Goal: Task Accomplishment & Management: Manage account settings

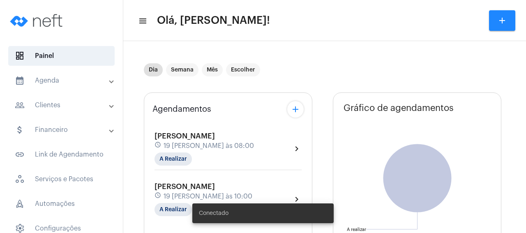
click at [296, 147] on mat-icon "chevron_right" at bounding box center [297, 149] width 10 height 10
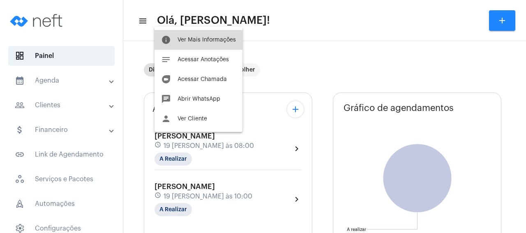
click at [214, 41] on span "Ver Mais Informações" at bounding box center [206, 40] width 58 height 6
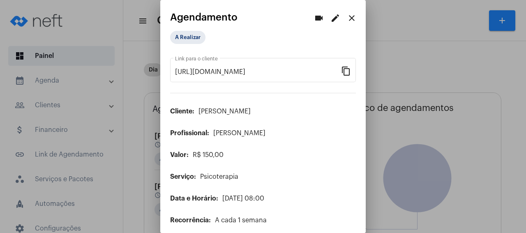
click at [334, 20] on mat-icon "edit" at bounding box center [335, 18] width 10 height 10
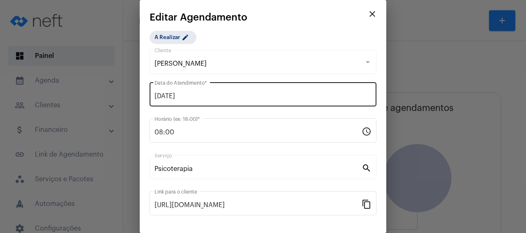
click at [189, 93] on input "[DATE]" at bounding box center [262, 95] width 217 height 7
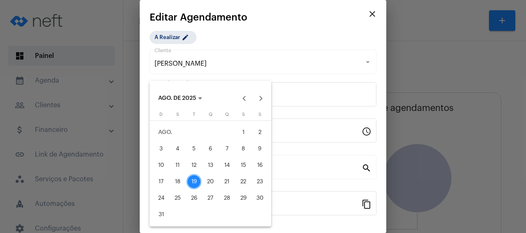
click at [225, 182] on div "21" at bounding box center [226, 181] width 15 height 15
type input "[DATE]"
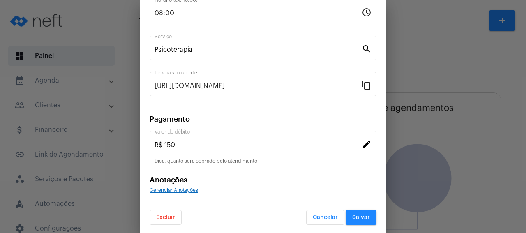
scroll to position [122, 0]
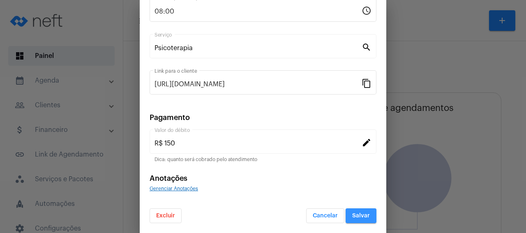
click at [362, 214] on span "Salvar" at bounding box center [361, 216] width 18 height 6
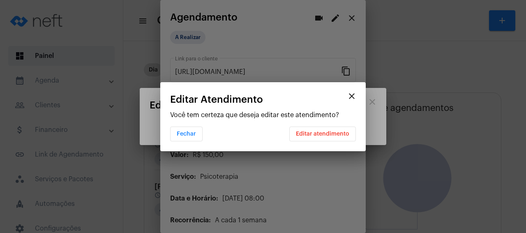
scroll to position [0, 0]
click at [337, 132] on span "Editar atendimento" at bounding box center [322, 134] width 53 height 6
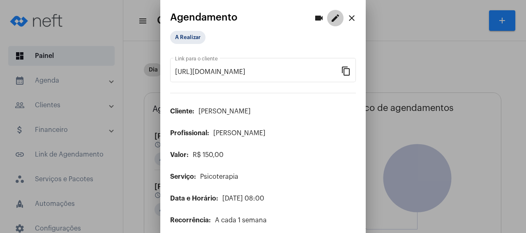
click at [336, 17] on mat-icon "edit" at bounding box center [335, 18] width 10 height 10
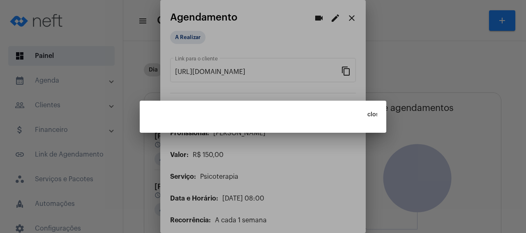
click at [285, 145] on div at bounding box center [263, 116] width 526 height 233
click at [55, 60] on div at bounding box center [263, 116] width 526 height 233
click at [247, 115] on mat-dialog-container "close" at bounding box center [263, 117] width 246 height 32
click at [352, 18] on div at bounding box center [263, 116] width 526 height 233
click at [369, 113] on mat-icon "close" at bounding box center [372, 115] width 10 height 10
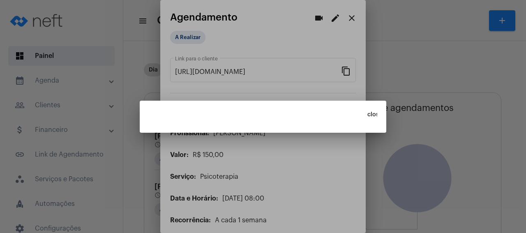
click at [351, 16] on div at bounding box center [263, 116] width 526 height 233
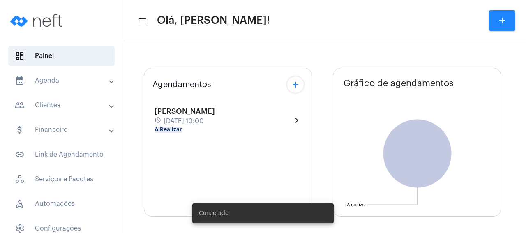
type input "[URL][DOMAIN_NAME]"
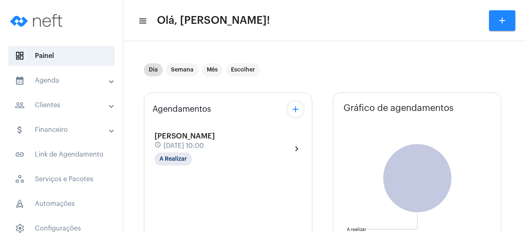
click at [144, 20] on mat-icon "menu" at bounding box center [142, 21] width 8 height 10
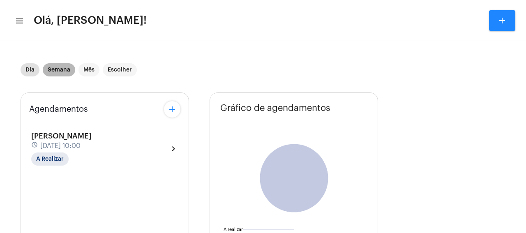
click at [63, 67] on mat-chip "Semana" at bounding box center [59, 69] width 32 height 13
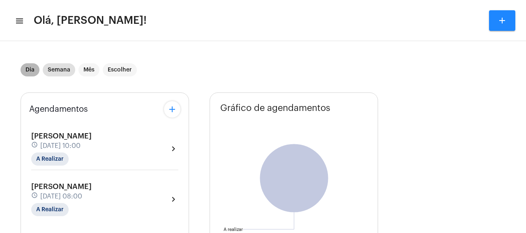
click at [30, 70] on mat-chip "Dia" at bounding box center [30, 69] width 19 height 13
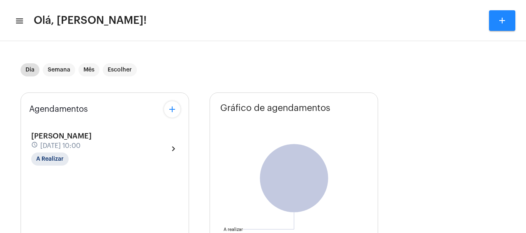
click at [21, 21] on mat-icon "menu" at bounding box center [19, 21] width 8 height 10
